Goal: Task Accomplishment & Management: Use online tool/utility

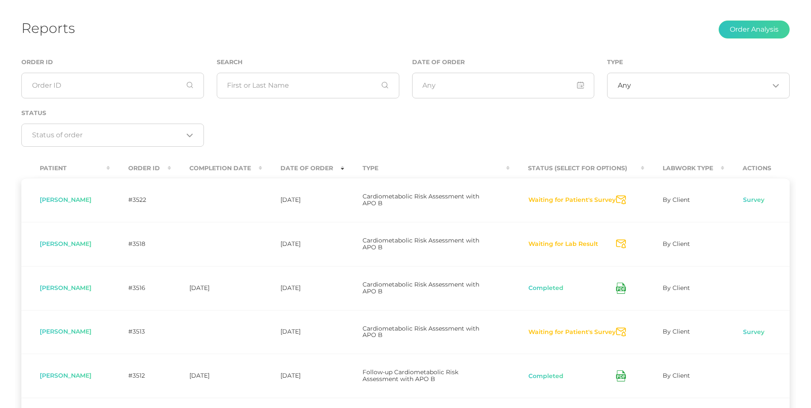
scroll to position [39, 0]
click at [621, 201] on icon "Send Notification" at bounding box center [621, 200] width 10 height 9
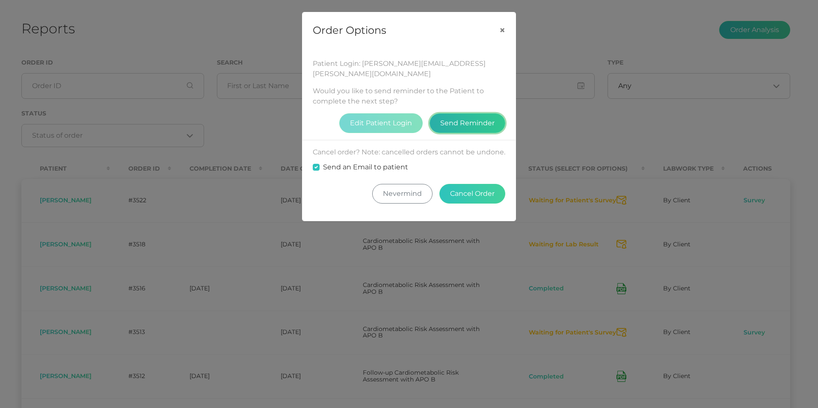
click at [473, 113] on button "Send Reminder" at bounding box center [467, 123] width 76 height 20
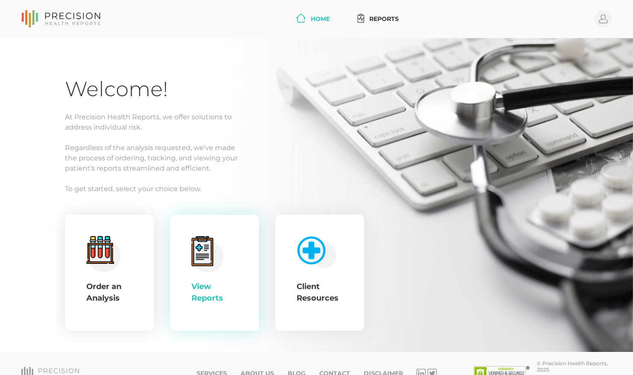
click at [221, 289] on div "View Reports" at bounding box center [215, 292] width 46 height 23
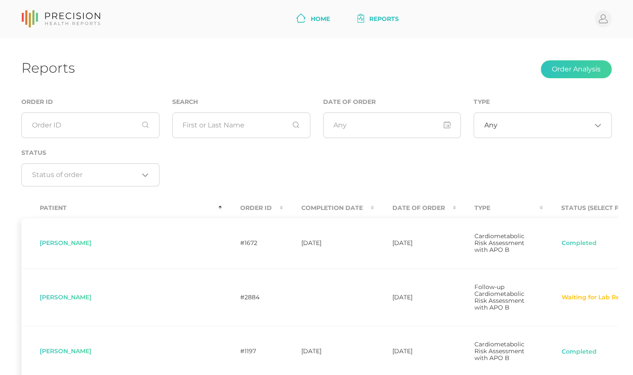
click at [320, 13] on link "Home" at bounding box center [313, 19] width 41 height 16
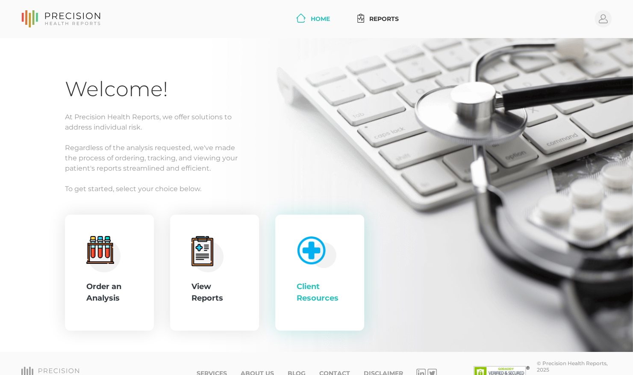
click at [317, 257] on img at bounding box center [315, 250] width 44 height 36
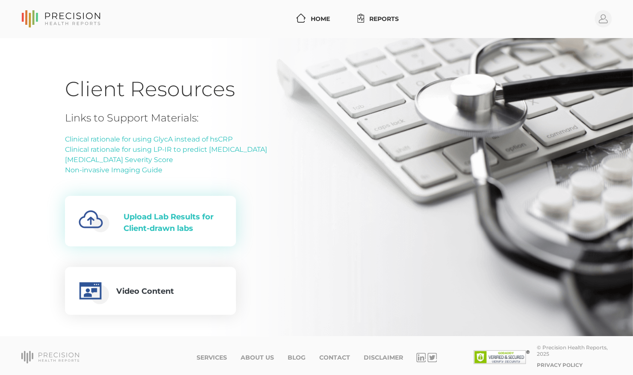
click at [149, 219] on div "Upload Lab Results for Client-drawn labs" at bounding box center [173, 222] width 99 height 23
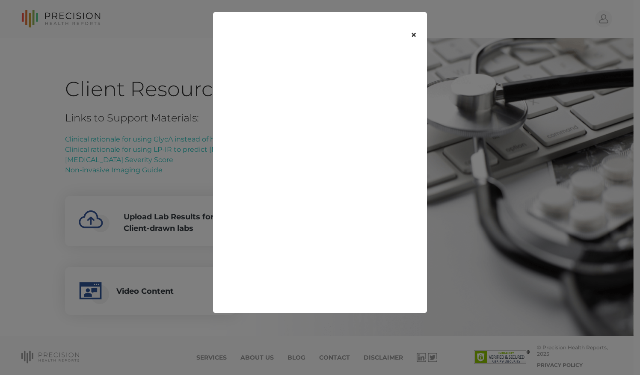
click at [410, 35] on button "×" at bounding box center [413, 35] width 27 height 36
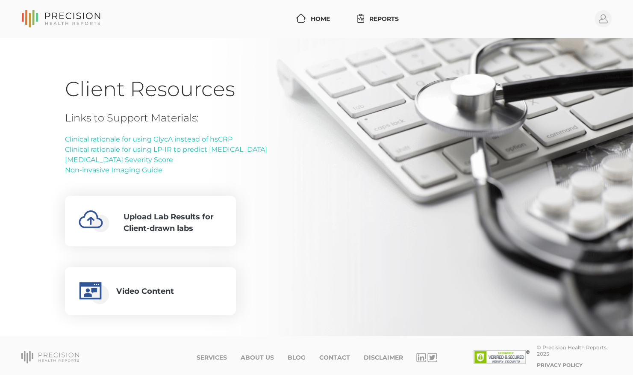
click at [488, 233] on div "Links to Support Materials: Clinical rationale for using GlycA instead of hsCRP…" at bounding box center [316, 213] width 503 height 203
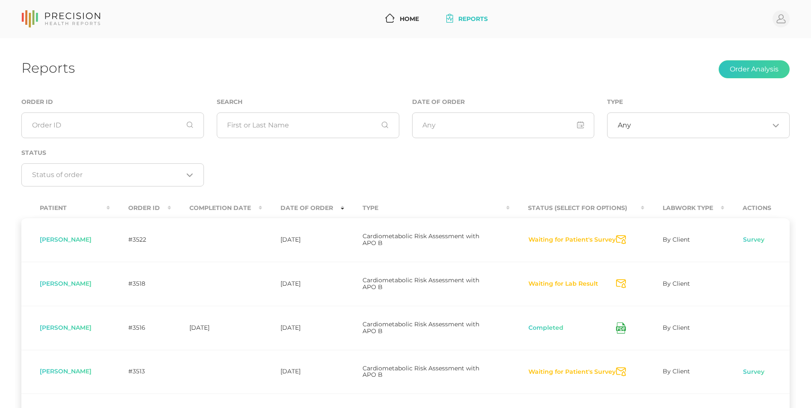
scroll to position [39, 0]
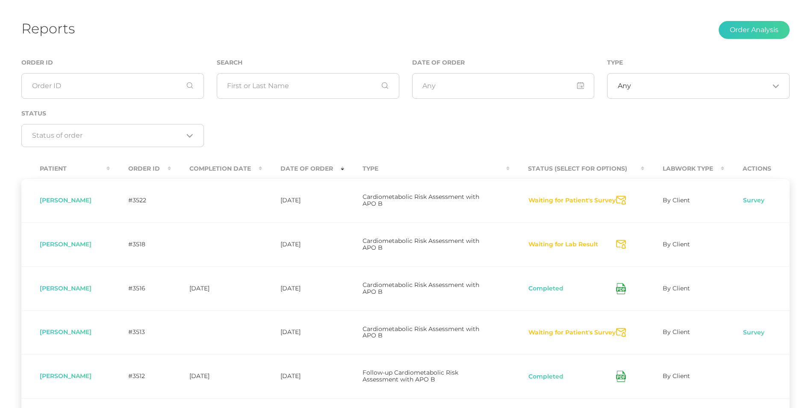
click at [231, 167] on th "Completion Date" at bounding box center [216, 168] width 91 height 19
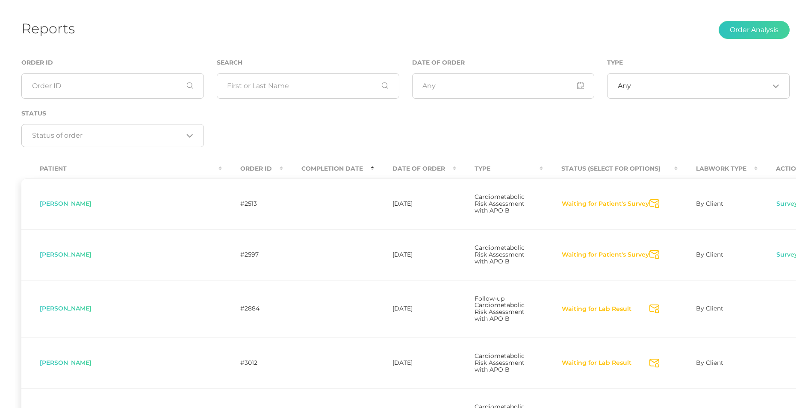
click at [283, 162] on th "Completion Date" at bounding box center [328, 168] width 91 height 19
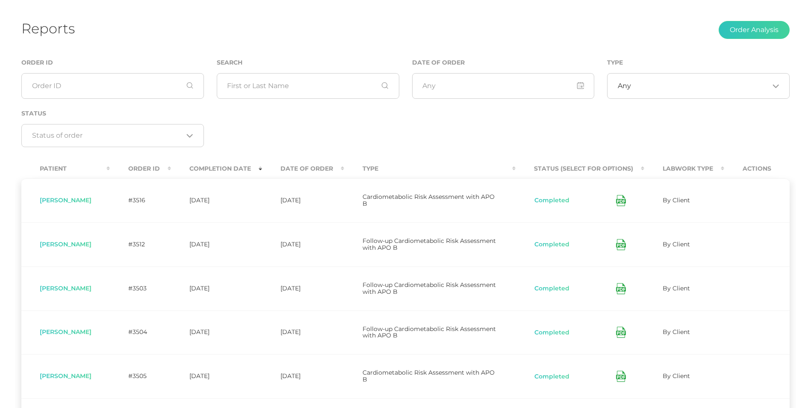
click at [302, 170] on th "Date Of Order" at bounding box center [303, 168] width 82 height 19
click at [315, 170] on th "Date Of Order" at bounding box center [303, 168] width 82 height 19
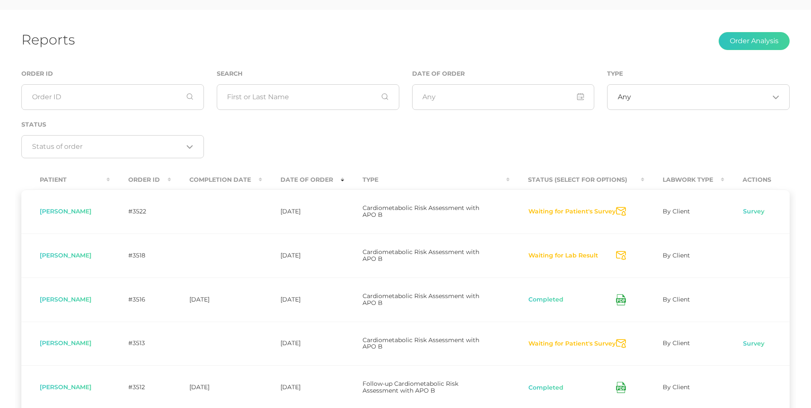
scroll to position [29, 0]
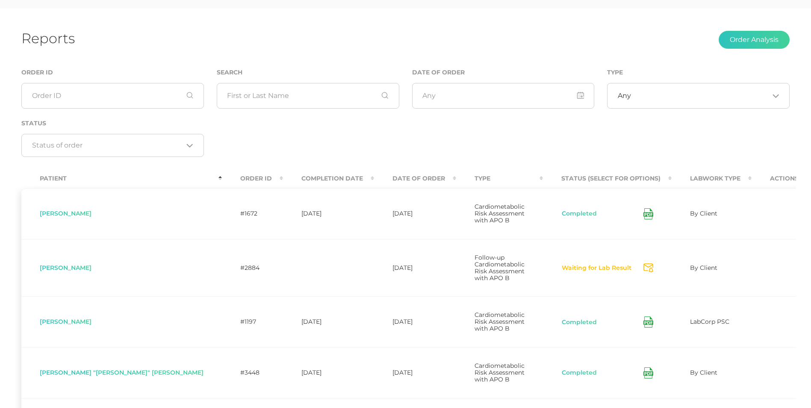
scroll to position [31, 0]
click at [374, 177] on th "Date Of Order" at bounding box center [415, 176] width 82 height 19
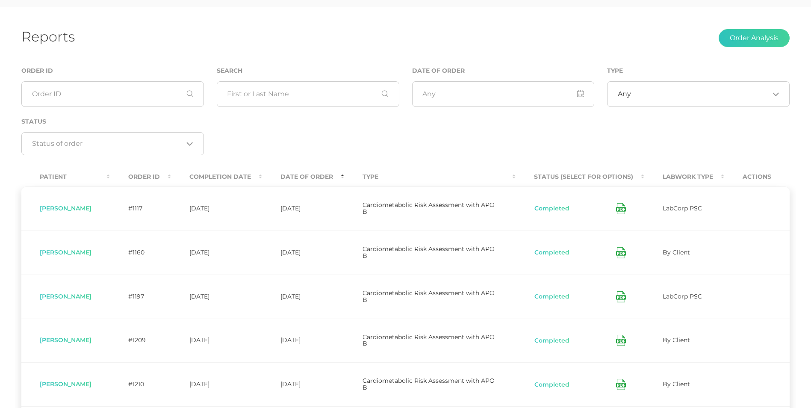
click at [326, 177] on th "Date Of Order" at bounding box center [303, 176] width 82 height 19
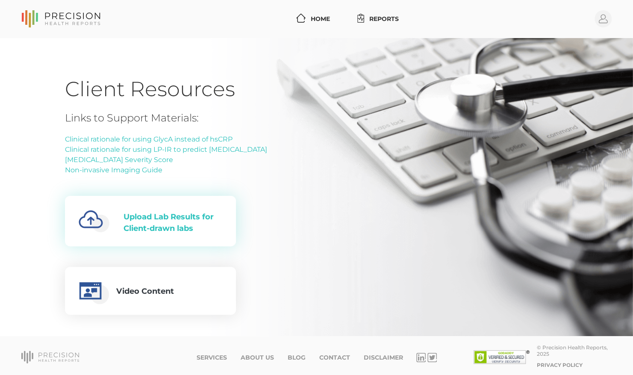
click at [204, 220] on div "Upload Lab Results for Client-drawn labs" at bounding box center [173, 222] width 99 height 23
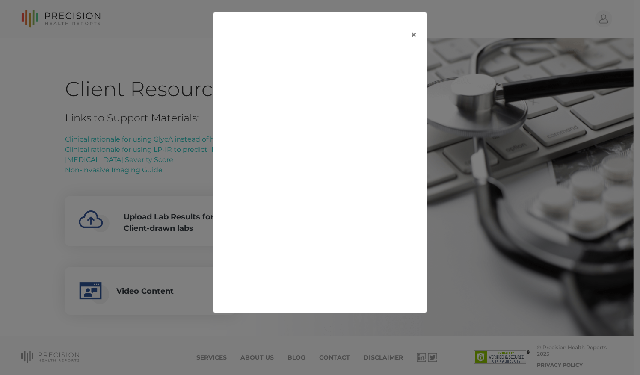
click at [525, 294] on div "×" at bounding box center [320, 187] width 640 height 375
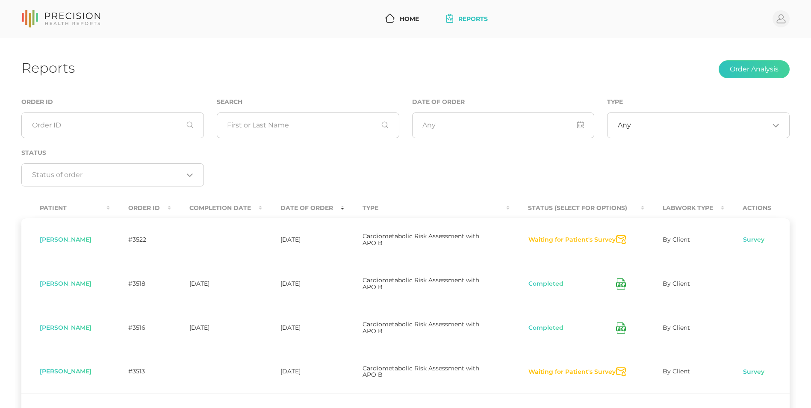
click at [616, 287] on icon at bounding box center [621, 283] width 10 height 11
